Goal: Find specific page/section: Find specific page/section

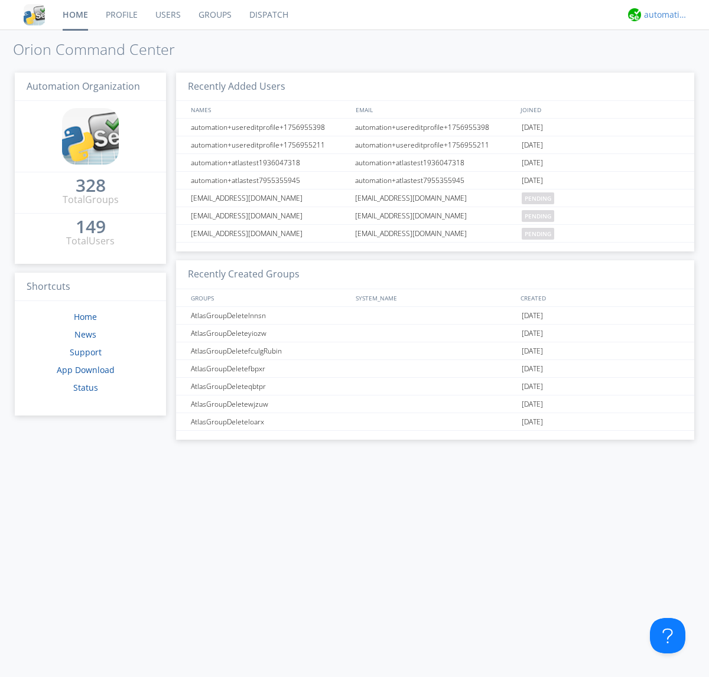
click at [662, 15] on div "automation+atlas" at bounding box center [666, 15] width 44 height 12
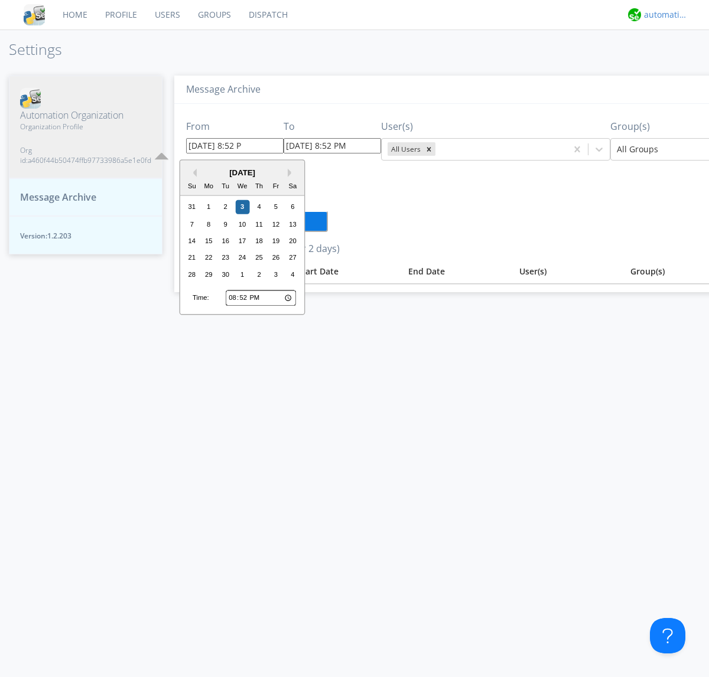
type input "[DATE] 8:52 PM"
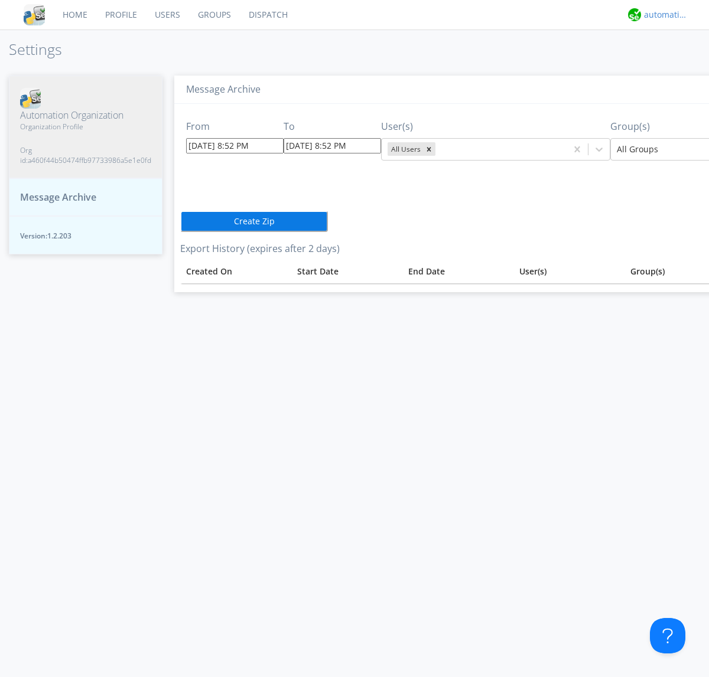
click at [662, 15] on div "automation+atlas" at bounding box center [666, 15] width 44 height 12
